Goal: Transaction & Acquisition: Subscribe to service/newsletter

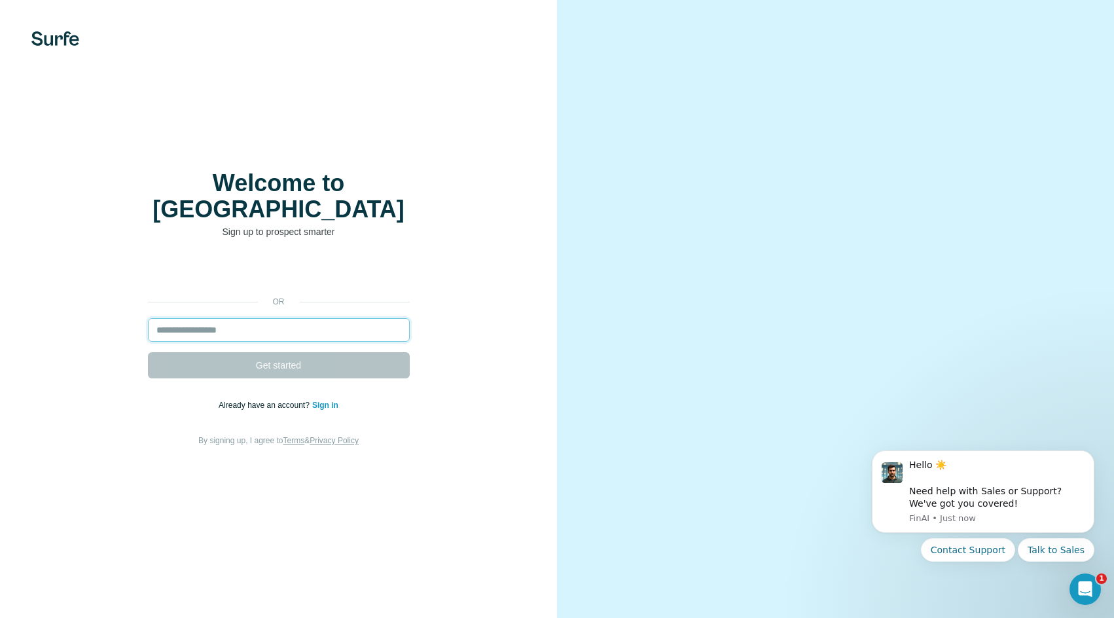
click at [310, 318] on input "email" at bounding box center [279, 330] width 262 height 24
click at [281, 320] on input "email" at bounding box center [279, 330] width 262 height 24
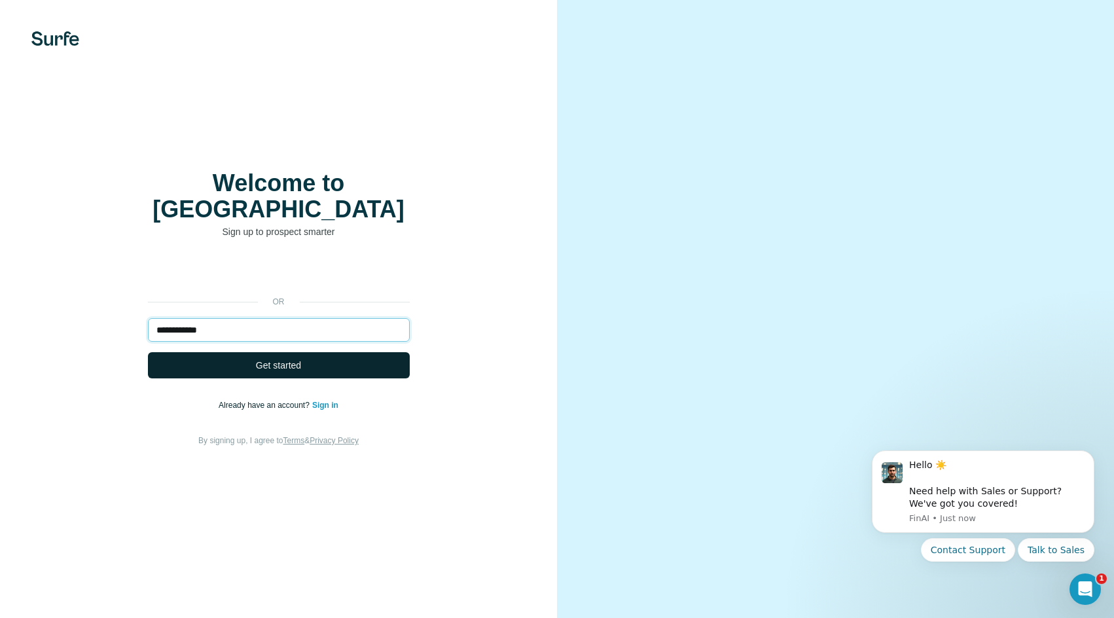
type input "**********"
click at [325, 355] on button "Get started" at bounding box center [279, 365] width 262 height 26
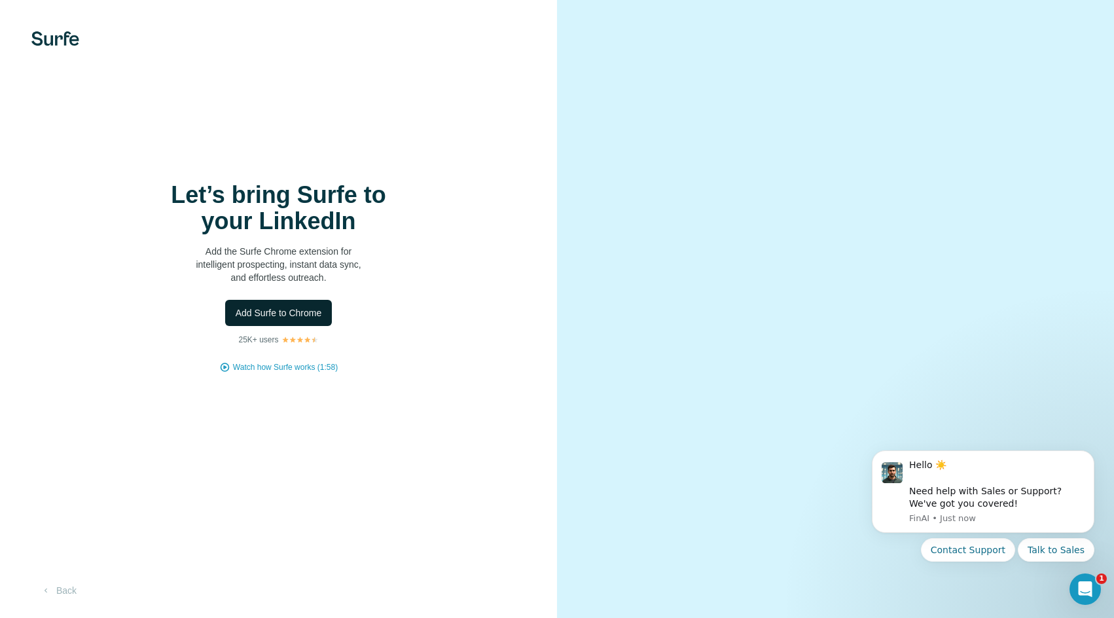
click at [322, 312] on span "Add Surfe to Chrome" at bounding box center [279, 312] width 86 height 13
click at [379, 278] on p "Add the Surfe Chrome extension for intelligent prospecting, instant data sync, …" at bounding box center [279, 264] width 262 height 39
